Goal: Task Accomplishment & Management: Manage account settings

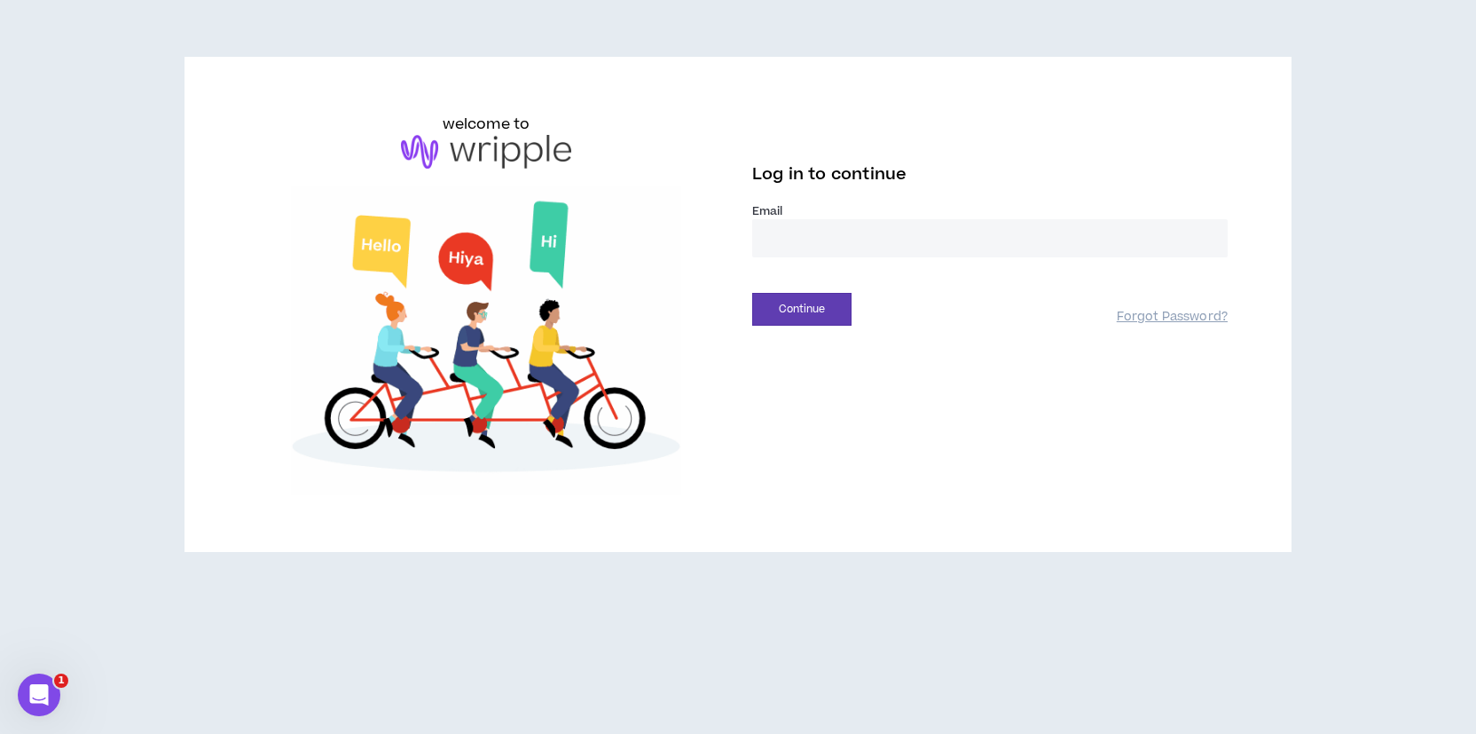
click at [784, 232] on input "email" at bounding box center [990, 238] width 476 height 38
click at [0, 733] on com-1password-button at bounding box center [0, 734] width 0 height 0
type input "**********"
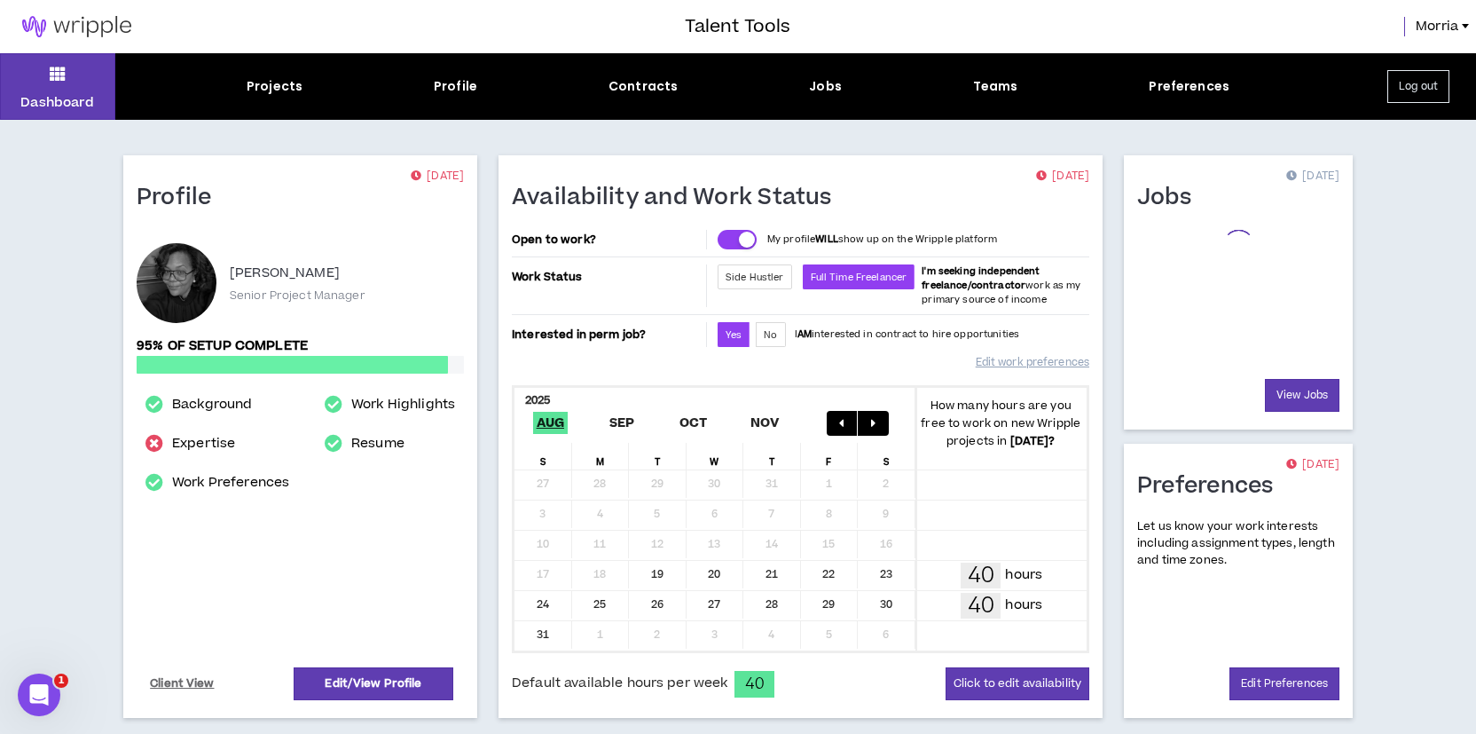
click at [808, 389] on div "2025" at bounding box center [716, 398] width 403 height 21
click at [1272, 282] on link "1" at bounding box center [1275, 280] width 6 height 16
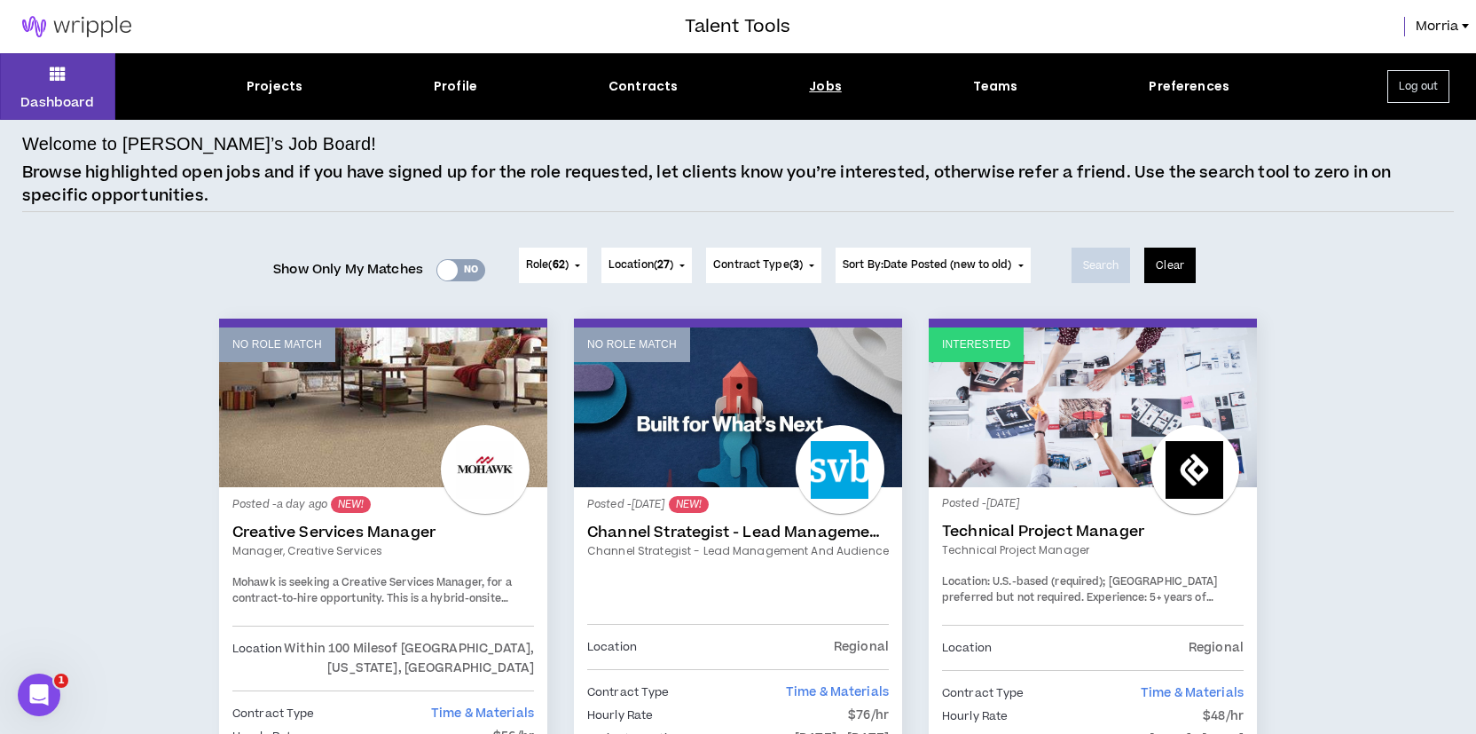
click at [1195, 271] on button "Clear" at bounding box center [1169, 265] width 51 height 35
click at [1185, 268] on button "Clear" at bounding box center [1169, 265] width 51 height 35
